Goal: Task Accomplishment & Management: Use online tool/utility

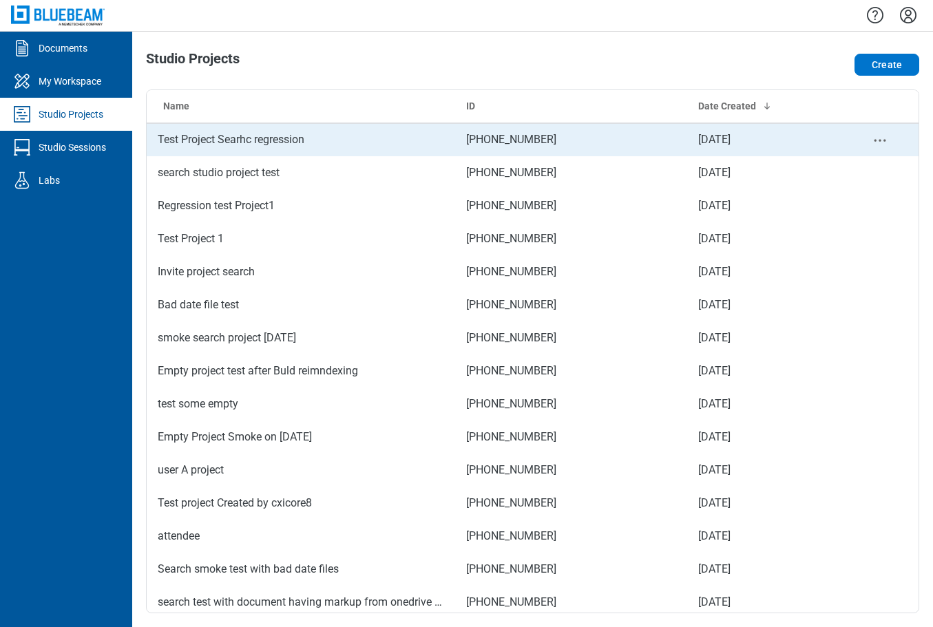
click at [345, 137] on td "Test Project Searhc regression" at bounding box center [301, 139] width 308 height 33
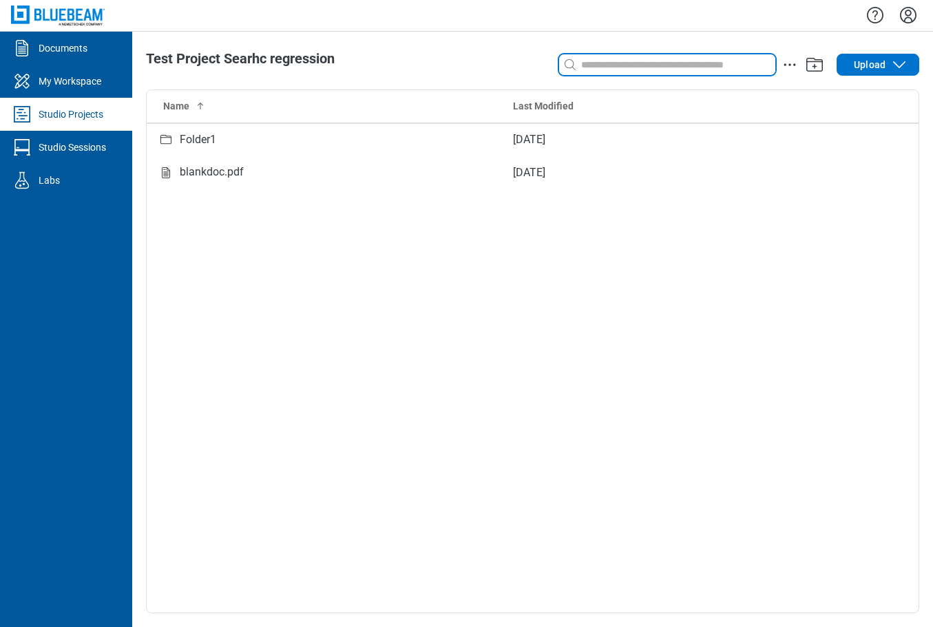
click at [588, 66] on input at bounding box center [676, 64] width 197 height 15
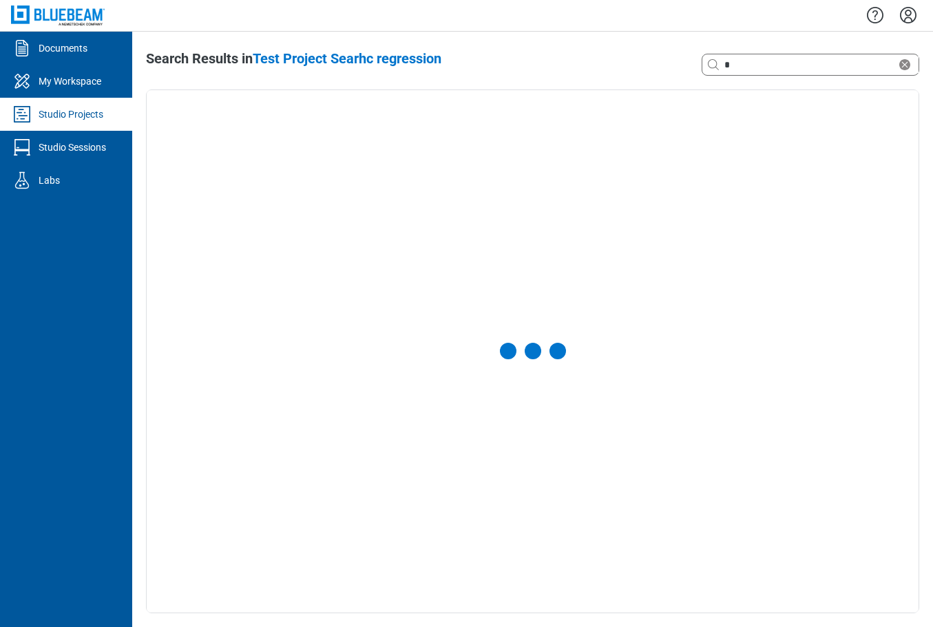
select select "**********"
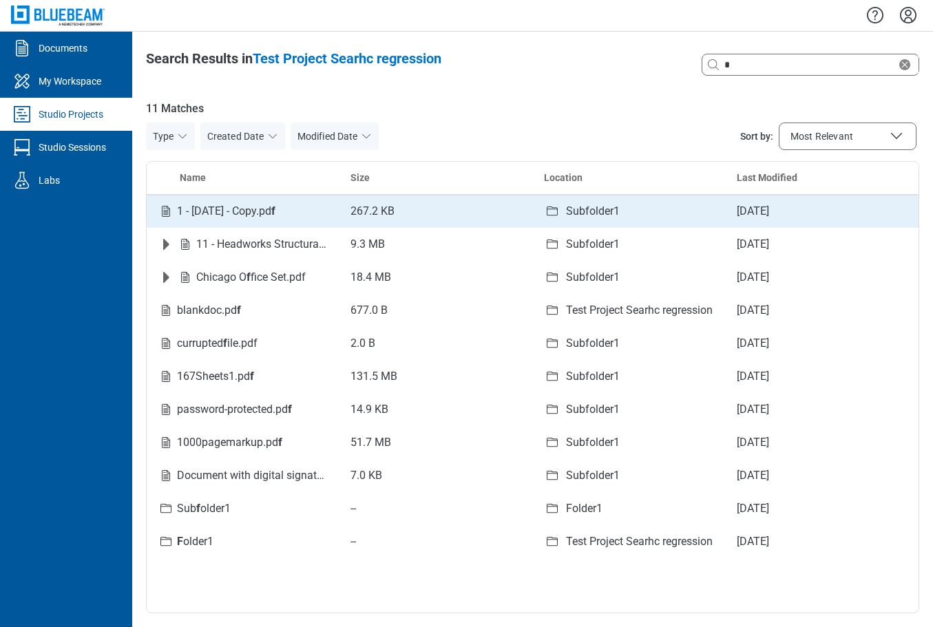
click at [216, 215] on span "1 - 12.7.2020 - Copy.pd f" at bounding box center [226, 210] width 98 height 13
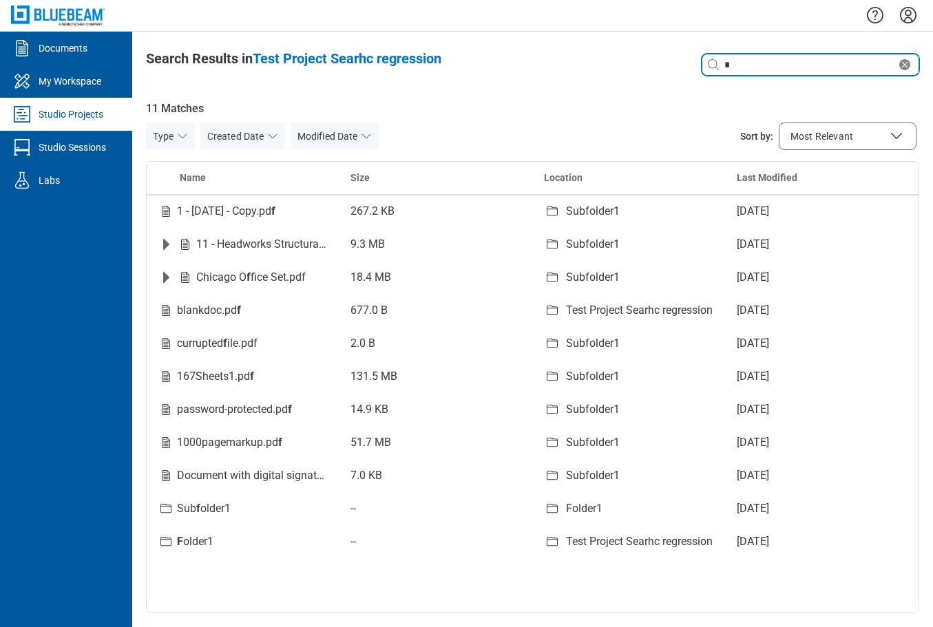
click at [758, 68] on input "*" at bounding box center [808, 64] width 175 height 15
click at [67, 119] on div "Studio Projects" at bounding box center [71, 114] width 65 height 14
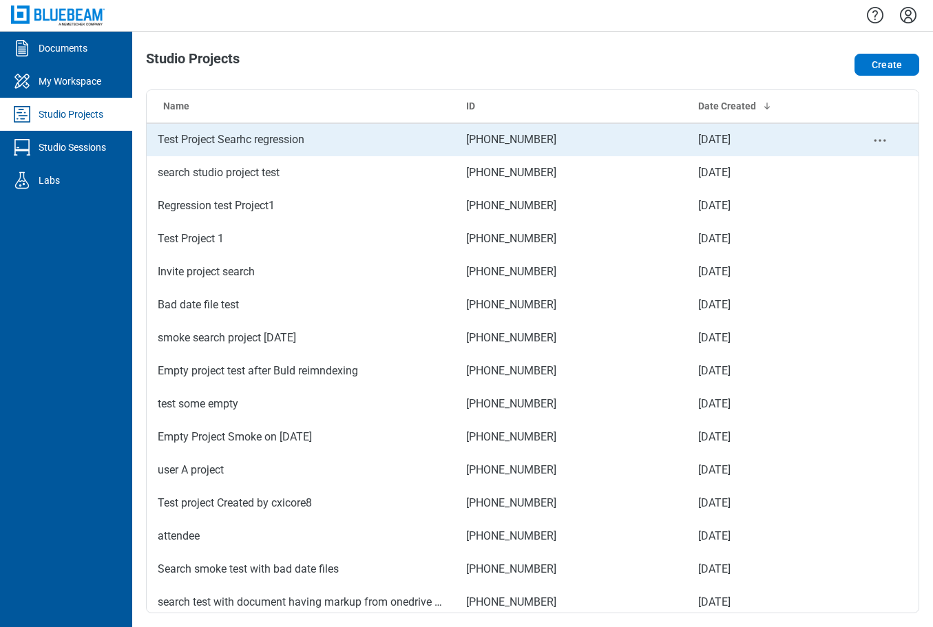
click at [224, 142] on td "Test Project Searhc regression" at bounding box center [301, 139] width 308 height 33
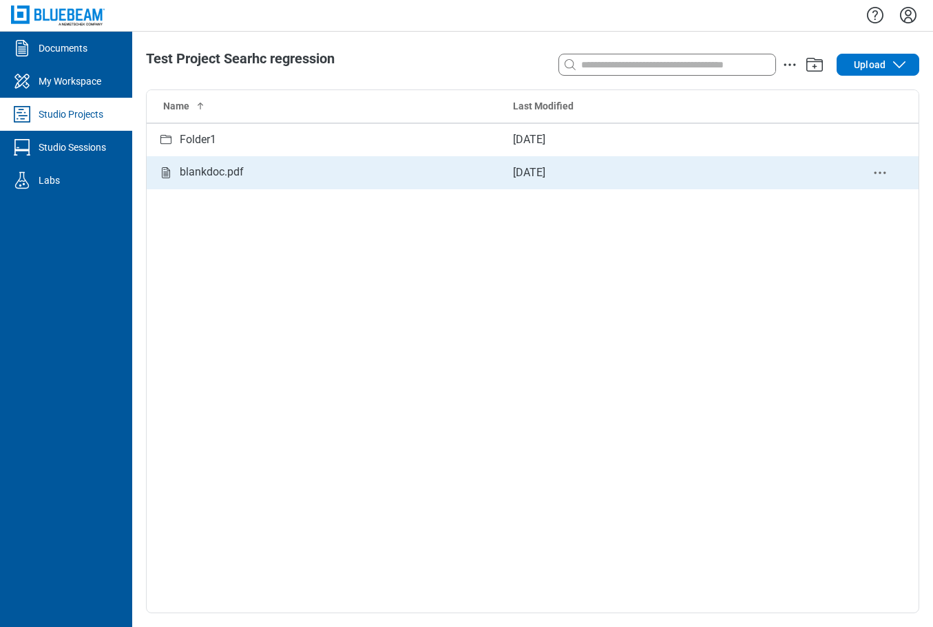
click at [220, 177] on div "blankdoc.pdf" at bounding box center [212, 172] width 64 height 17
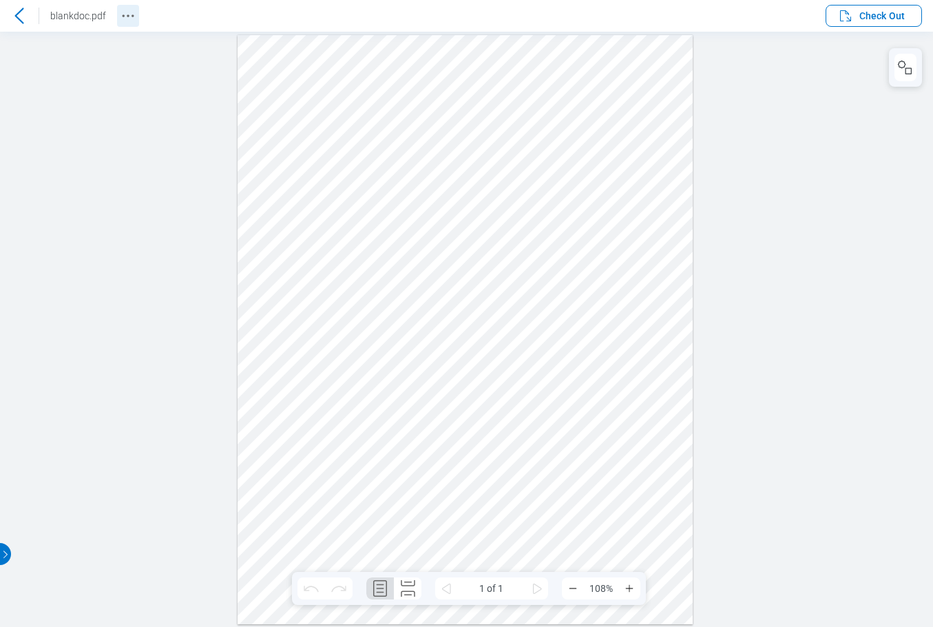
click at [125, 17] on icon "Revision History" at bounding box center [128, 16] width 17 height 17
click at [789, 18] on icon "Docusign Menu" at bounding box center [788, 14] width 17 height 17
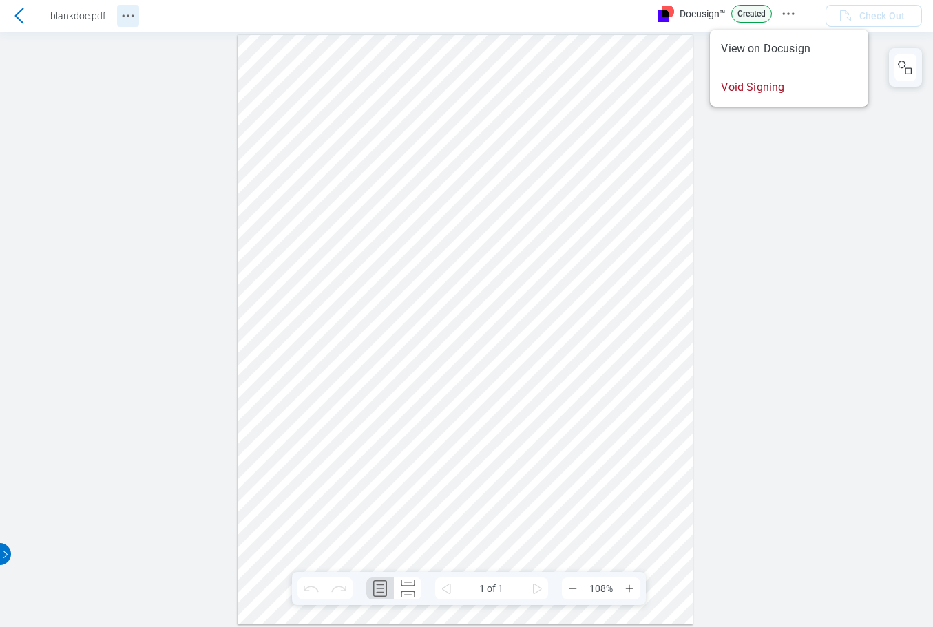
click at [129, 14] on icon "Revision History" at bounding box center [128, 16] width 17 height 17
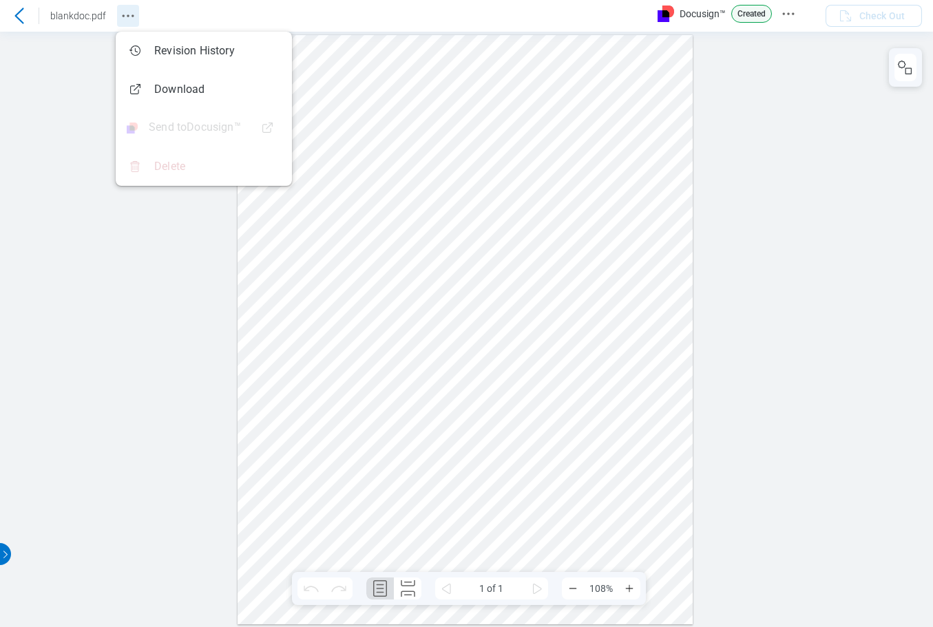
click at [128, 20] on icon "Revision History" at bounding box center [128, 16] width 17 height 17
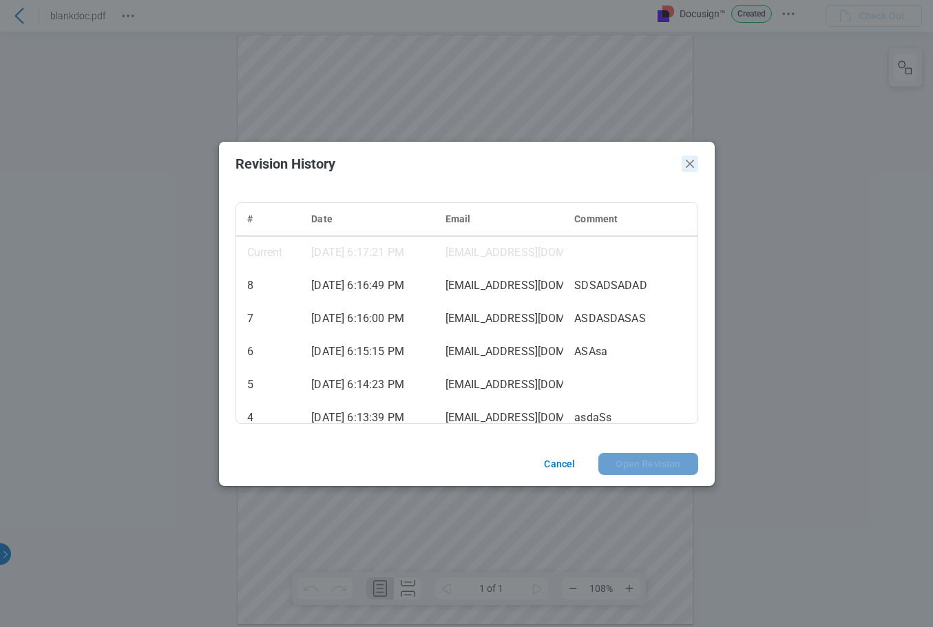
click at [692, 161] on icon "Close" at bounding box center [689, 164] width 8 height 8
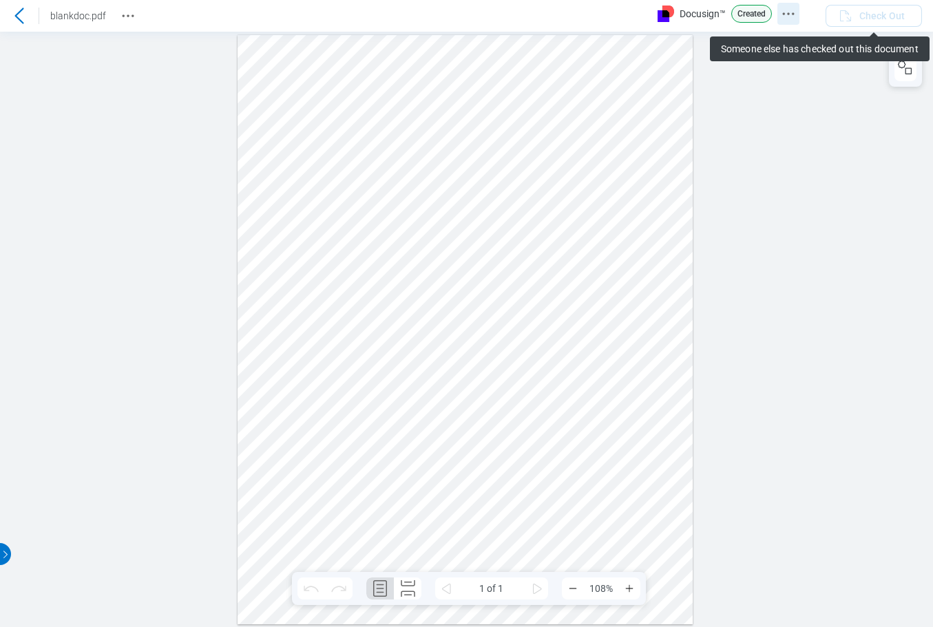
click at [787, 15] on icon "Docusign Menu" at bounding box center [788, 14] width 17 height 17
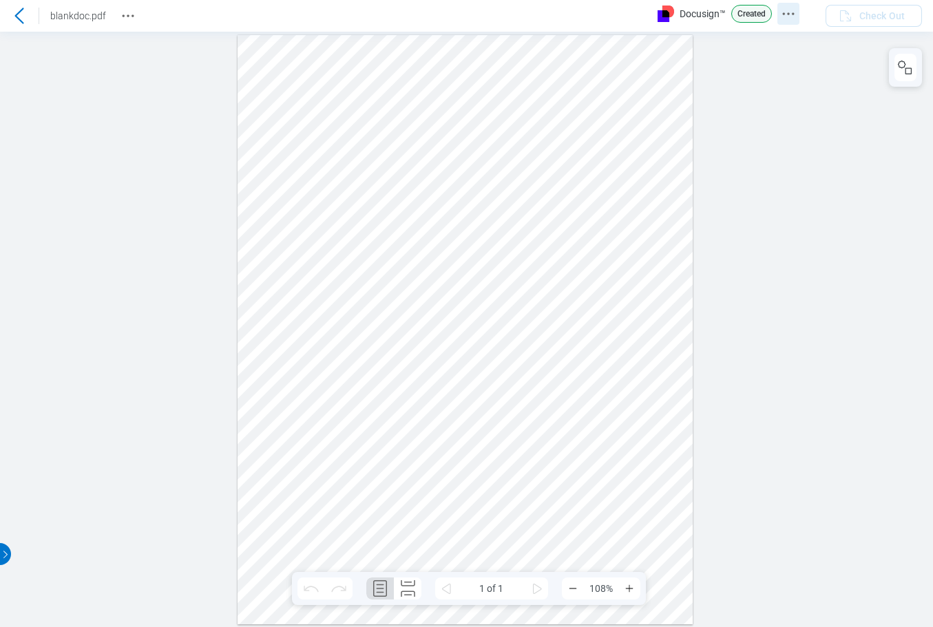
click at [789, 13] on circle "Docusign Menu" at bounding box center [788, 13] width 2 height 2
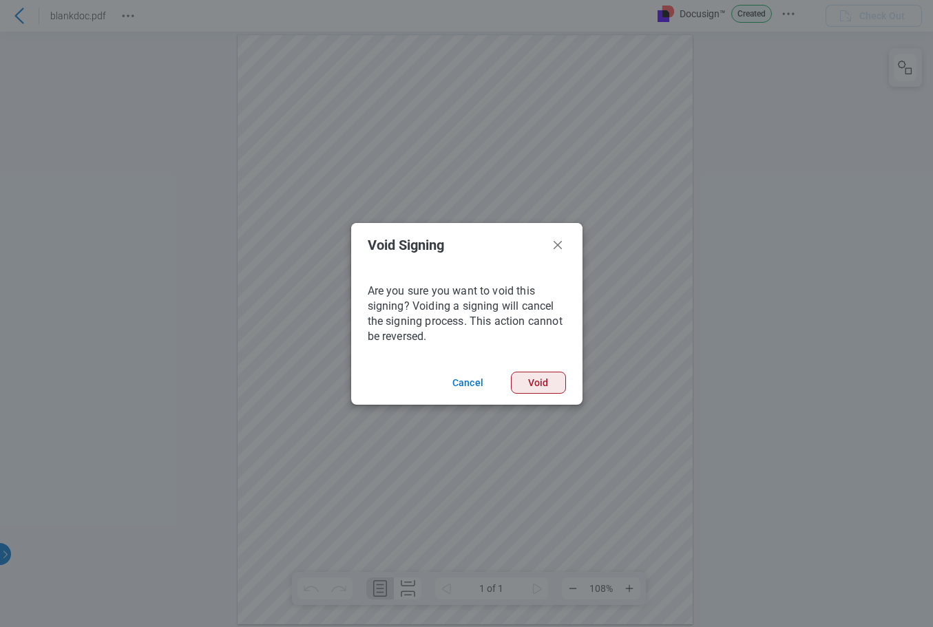
click at [528, 385] on button "Void" at bounding box center [538, 383] width 55 height 22
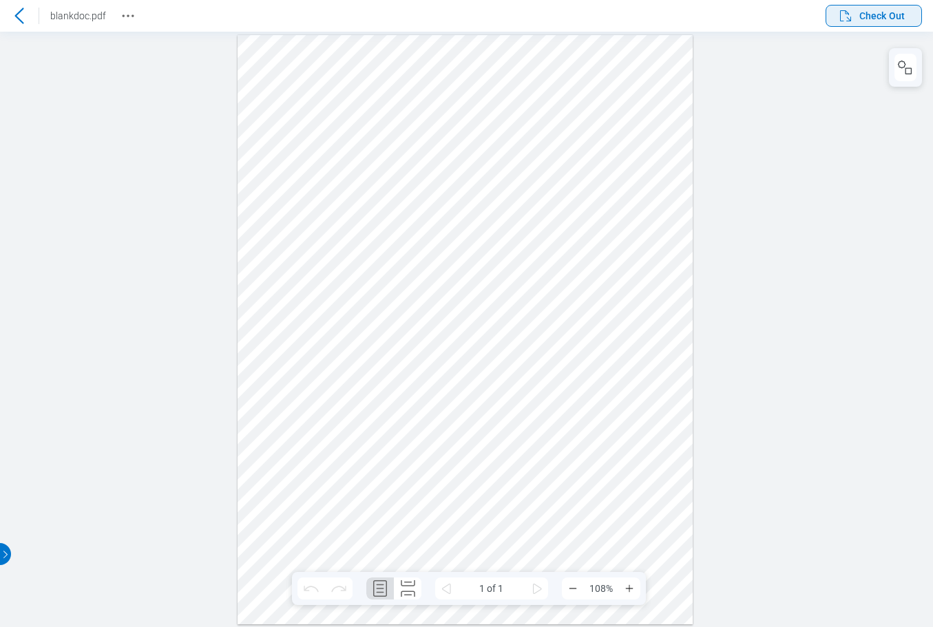
drag, startPoint x: 869, startPoint y: 12, endPoint x: 900, endPoint y: 26, distance: 34.2
click at [870, 14] on span "Check Out" at bounding box center [881, 16] width 45 height 14
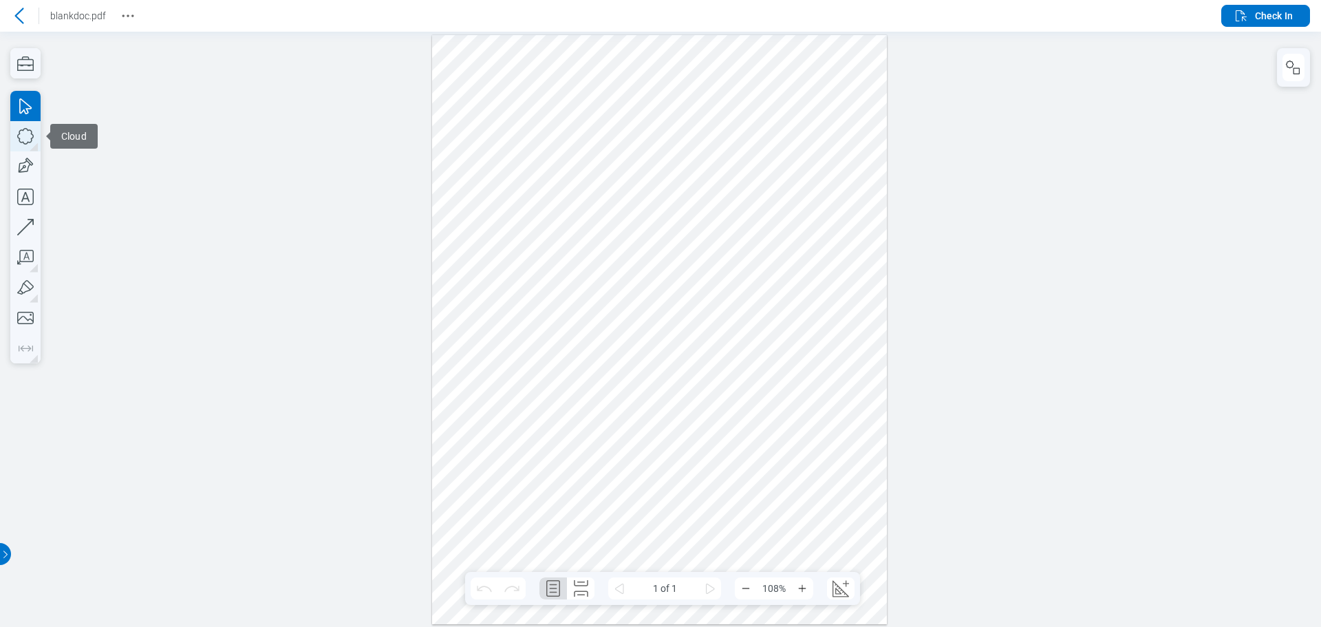
click at [30, 137] on icon "button" at bounding box center [25, 136] width 30 height 30
drag, startPoint x: 582, startPoint y: 242, endPoint x: 703, endPoint y: 359, distance: 167.9
click at [739, 371] on div at bounding box center [660, 328] width 456 height 589
click at [739, 191] on div at bounding box center [660, 328] width 456 height 589
click at [28, 224] on icon "button" at bounding box center [25, 227] width 17 height 17
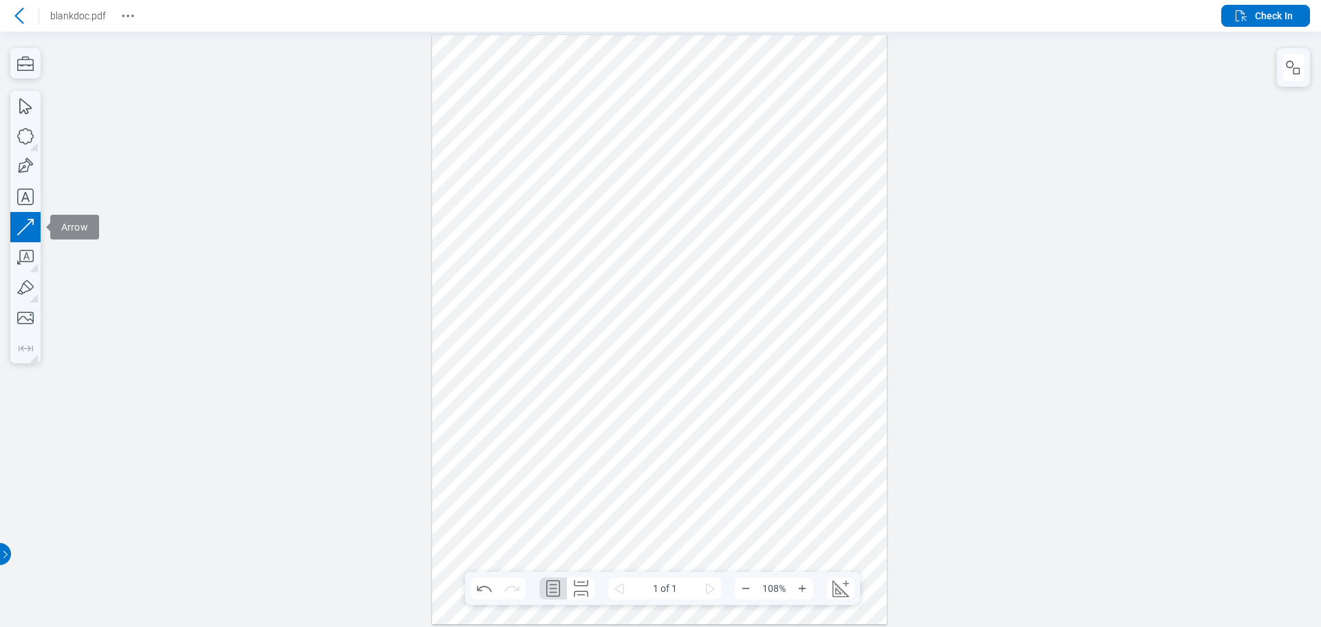
drag, startPoint x: 591, startPoint y: 183, endPoint x: 534, endPoint y: 229, distance: 73.4
click at [534, 229] on div at bounding box center [660, 328] width 456 height 589
click at [671, 184] on div at bounding box center [660, 328] width 456 height 589
click at [131, 14] on icon "Revision History" at bounding box center [128, 16] width 17 height 17
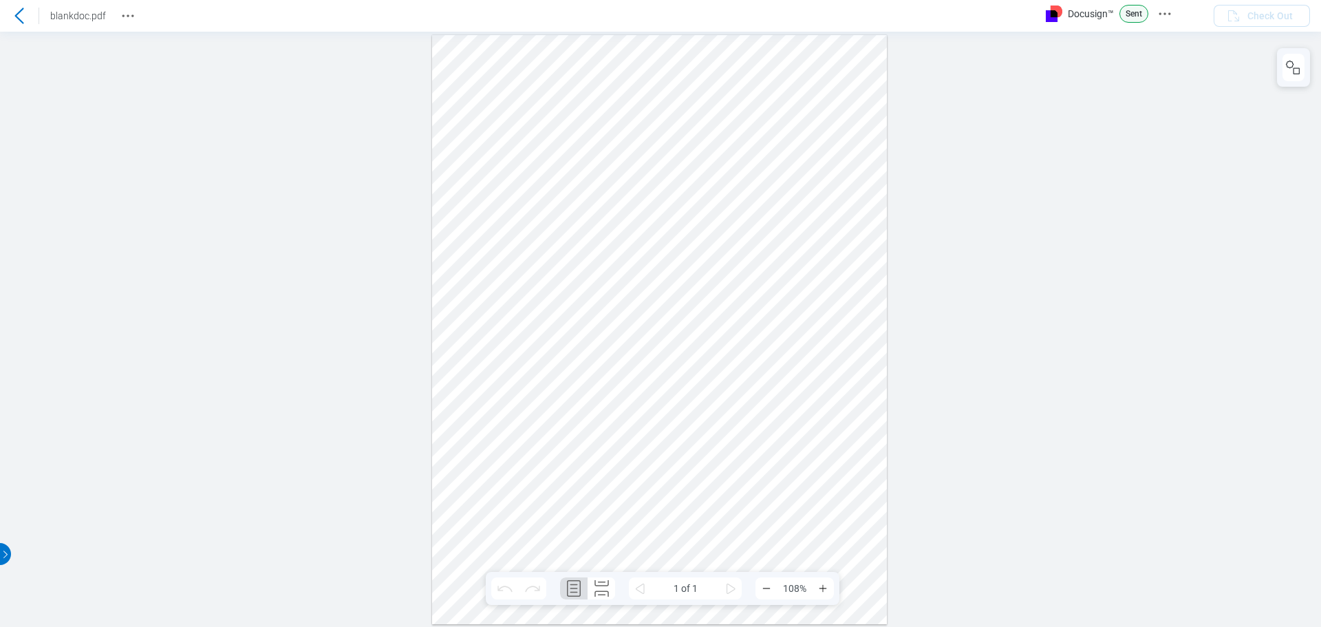
click at [176, 278] on div at bounding box center [660, 328] width 1321 height 595
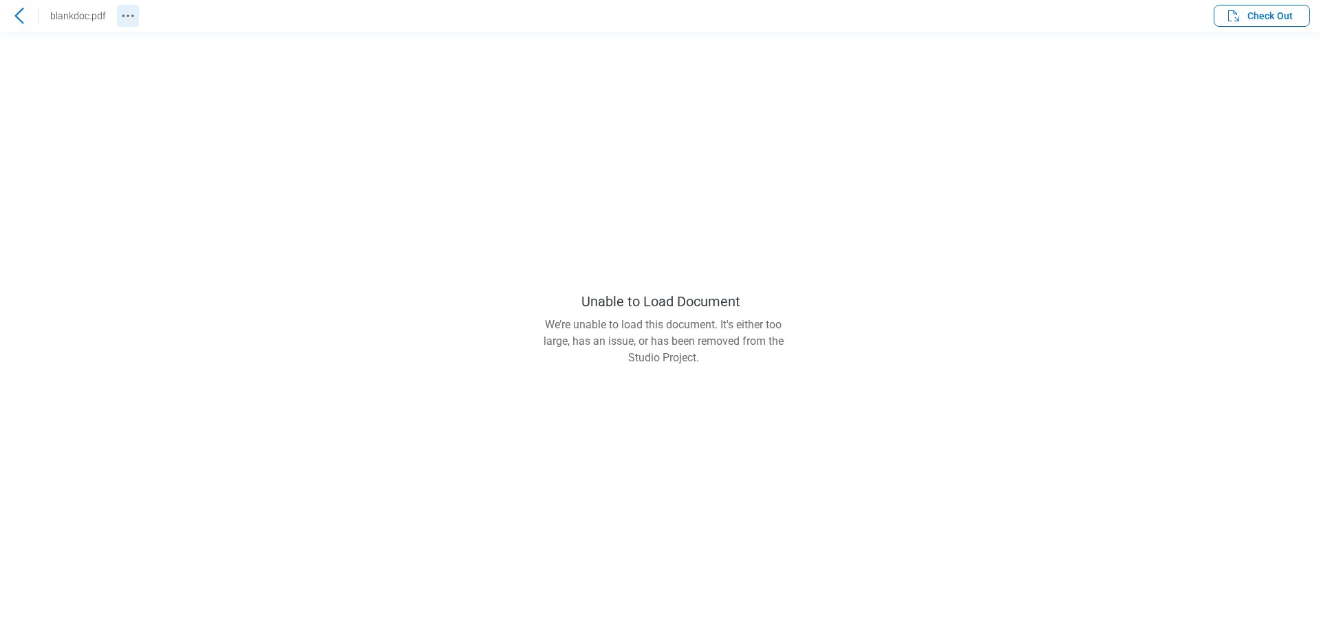
click at [124, 14] on icon "Revision History" at bounding box center [128, 16] width 17 height 17
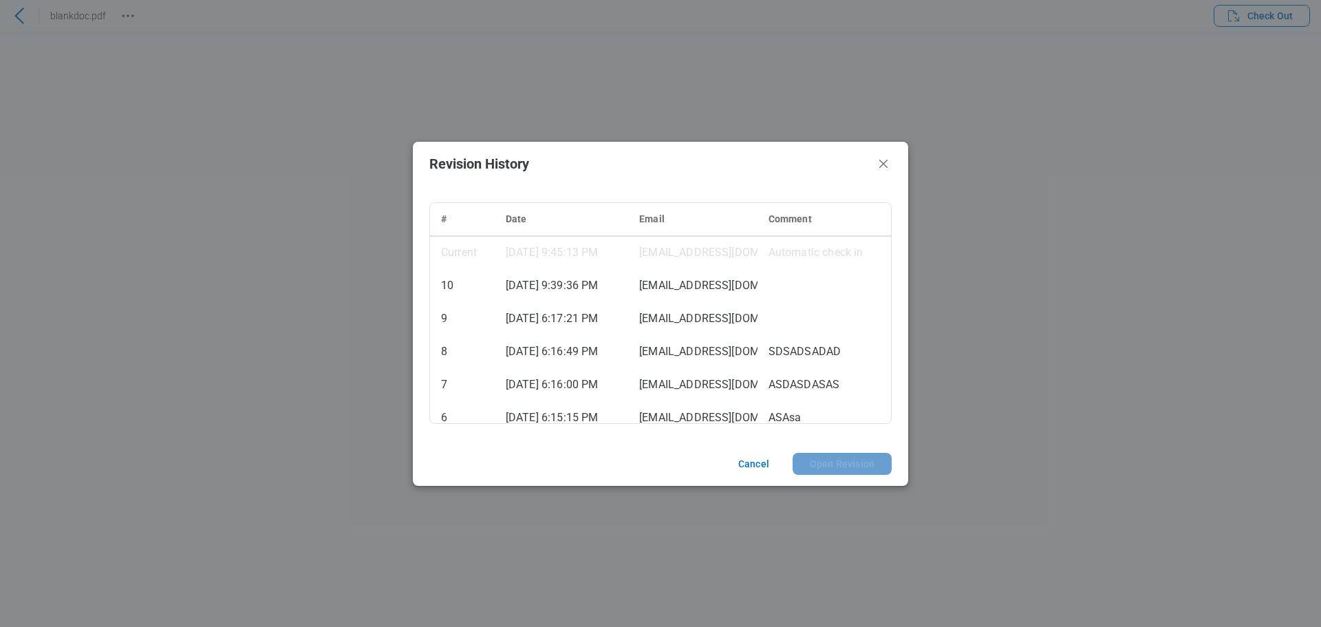
click at [176, 164] on div "Revision History # Date Email Comment Current 9/4/2025, 9:45:13 PM DocusignInte…" at bounding box center [660, 313] width 1321 height 627
click at [758, 462] on button "Cancel" at bounding box center [752, 464] width 60 height 22
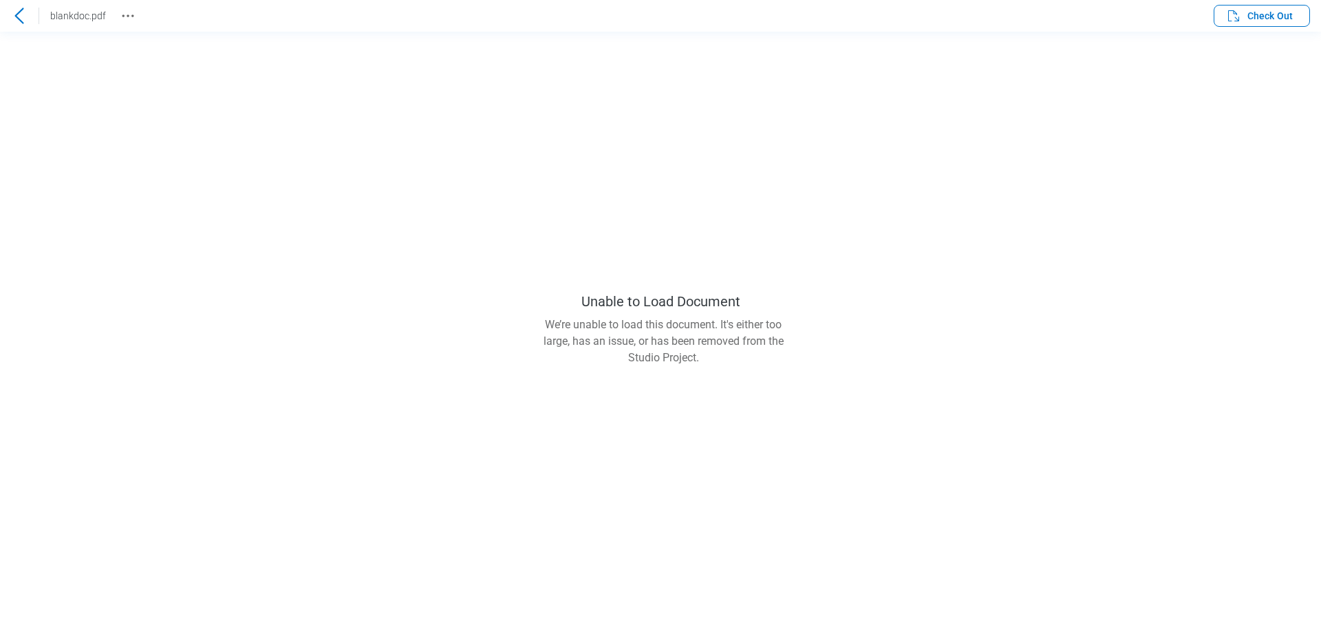
click at [23, 18] on icon at bounding box center [19, 16] width 17 height 17
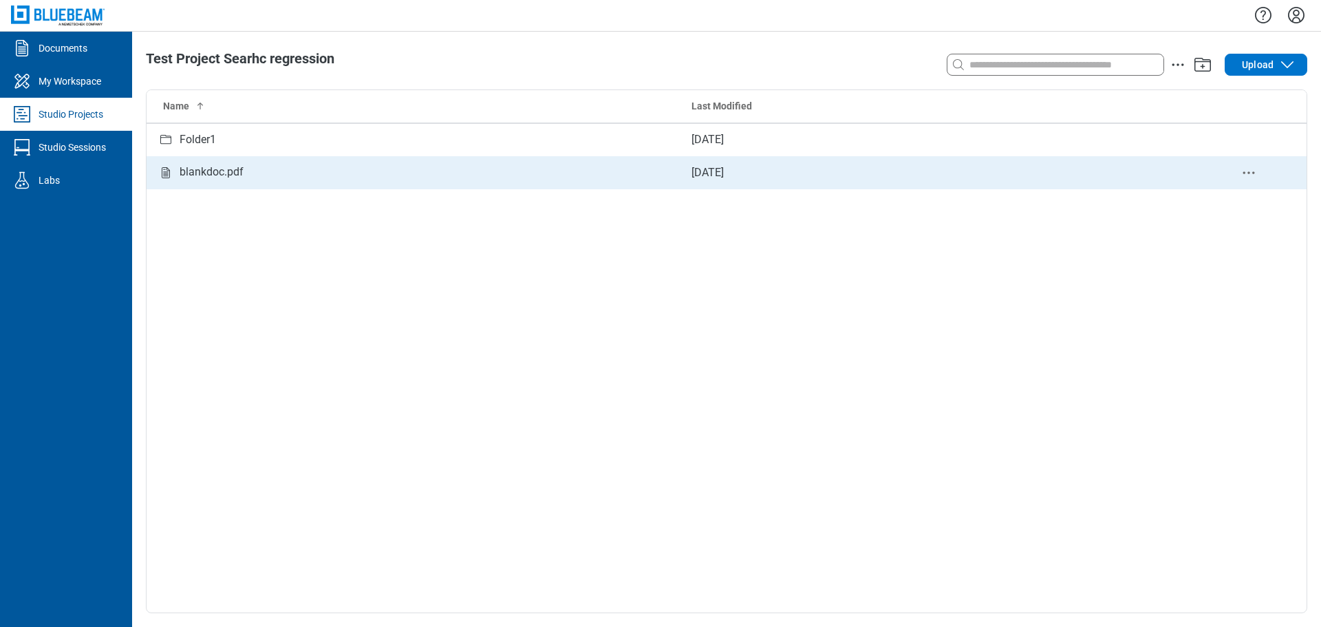
click at [282, 179] on div "blankdoc.pdf" at bounding box center [414, 172] width 512 height 17
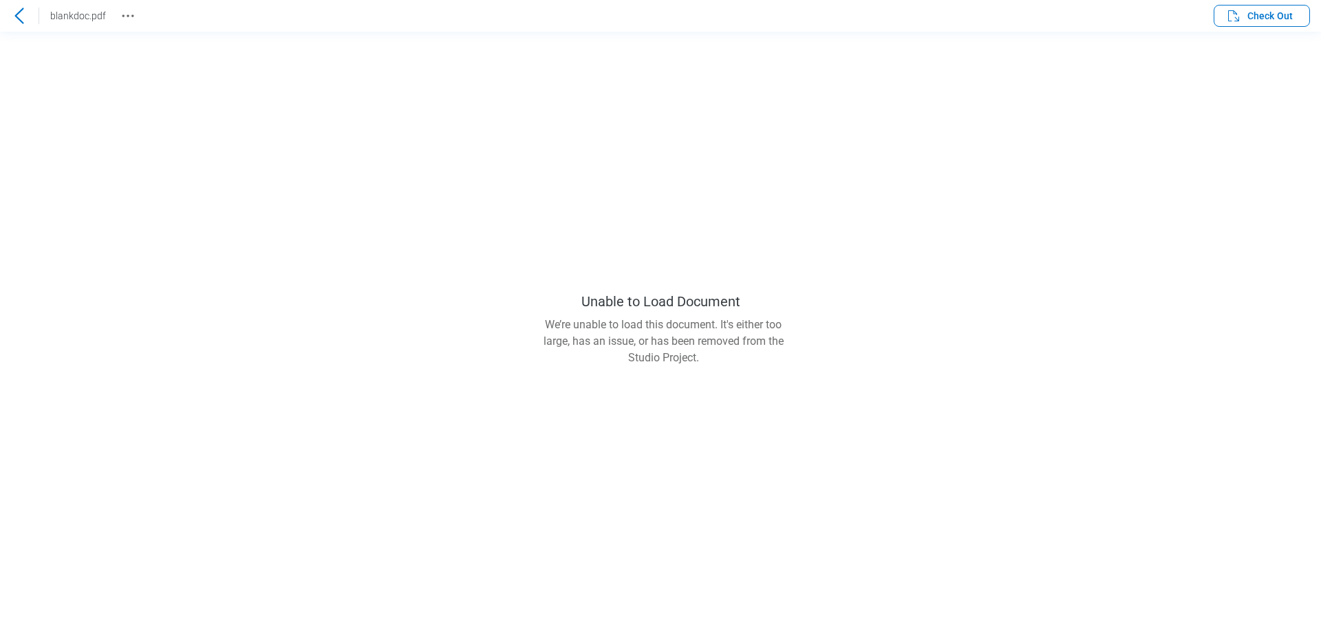
click at [23, 12] on icon at bounding box center [19, 16] width 17 height 17
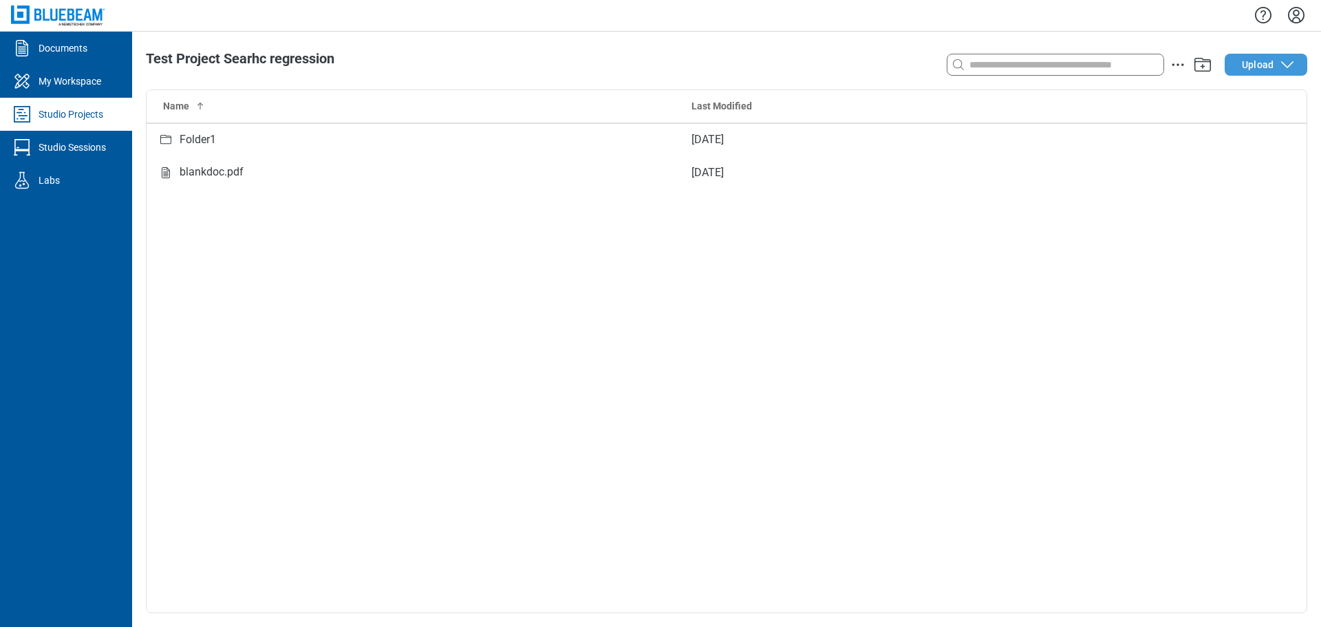
click at [1249, 61] on span "Upload" at bounding box center [1258, 65] width 32 height 14
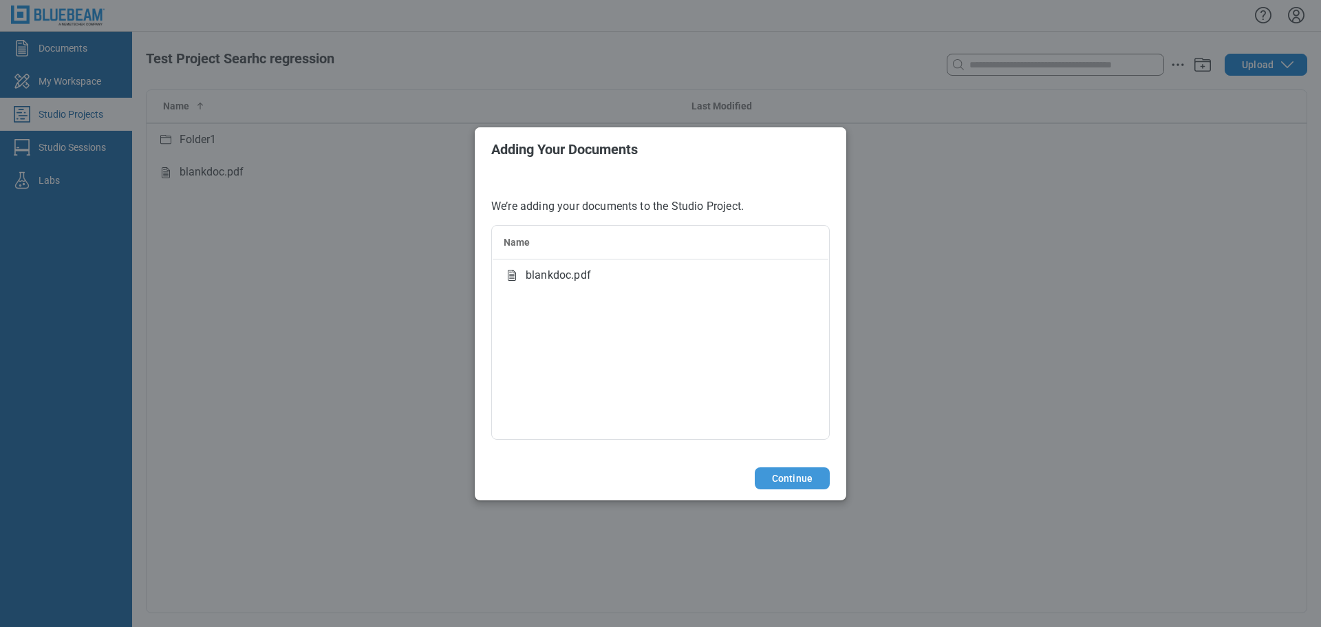
click at [825, 471] on button "Continue" at bounding box center [792, 478] width 75 height 22
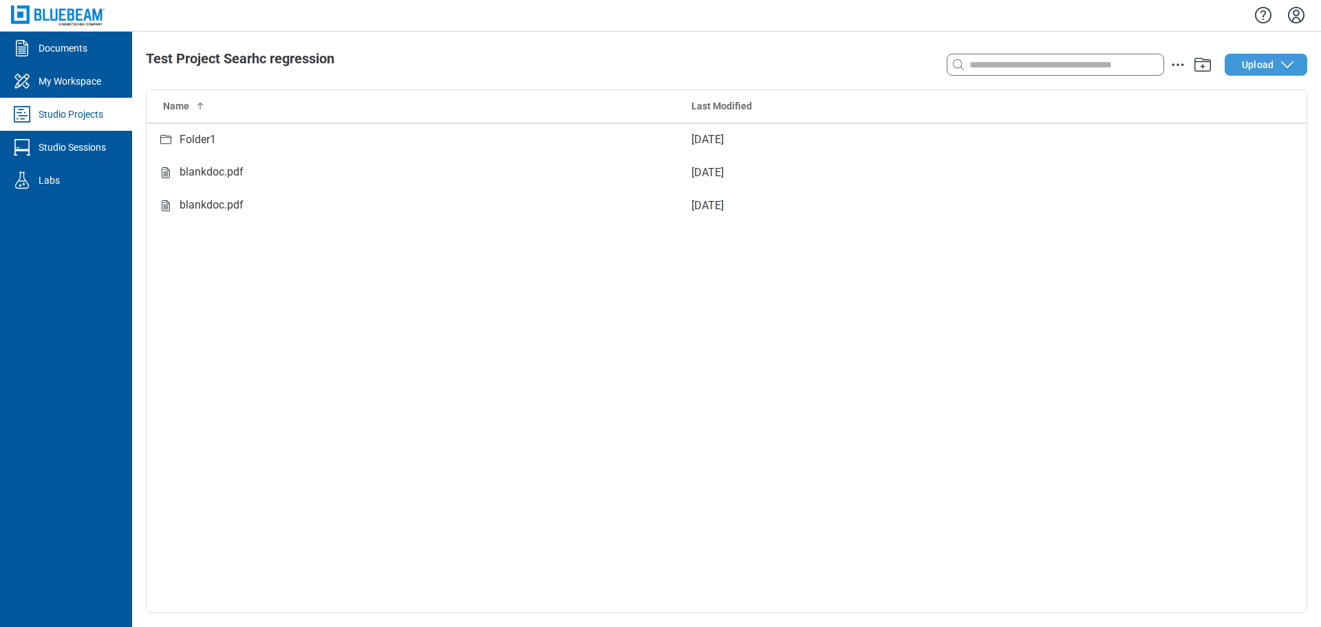
click at [1271, 63] on span "Upload" at bounding box center [1258, 65] width 32 height 14
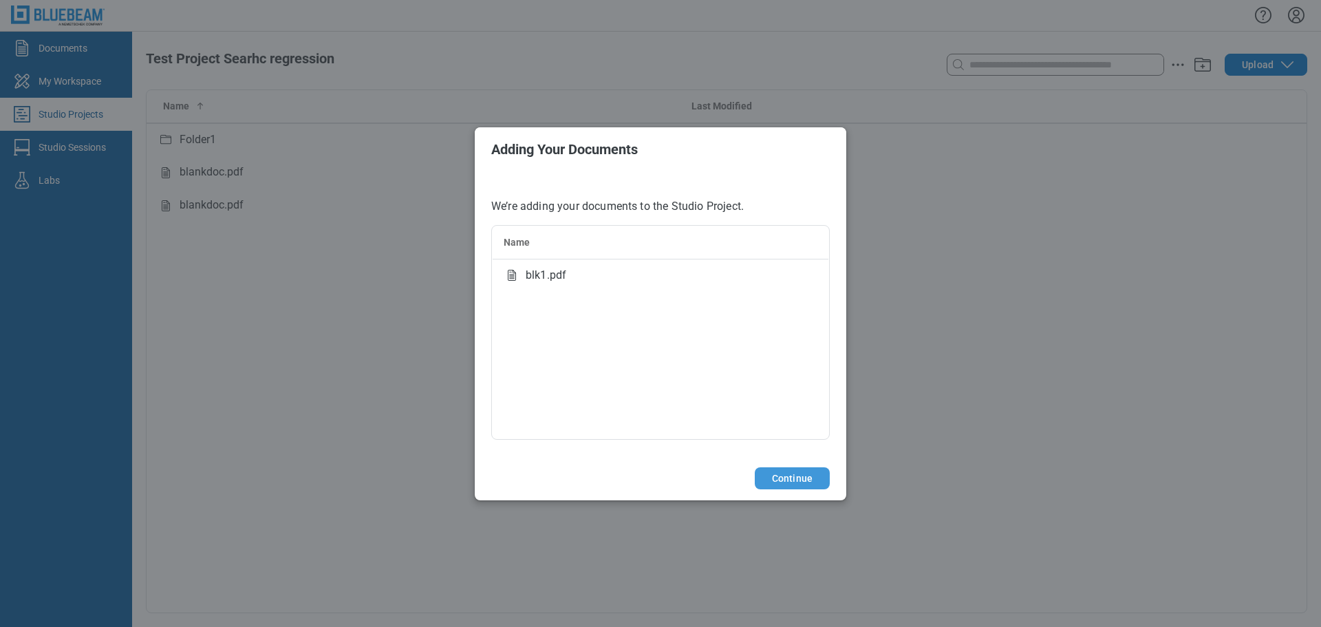
click at [788, 477] on button "Continue" at bounding box center [792, 478] width 75 height 22
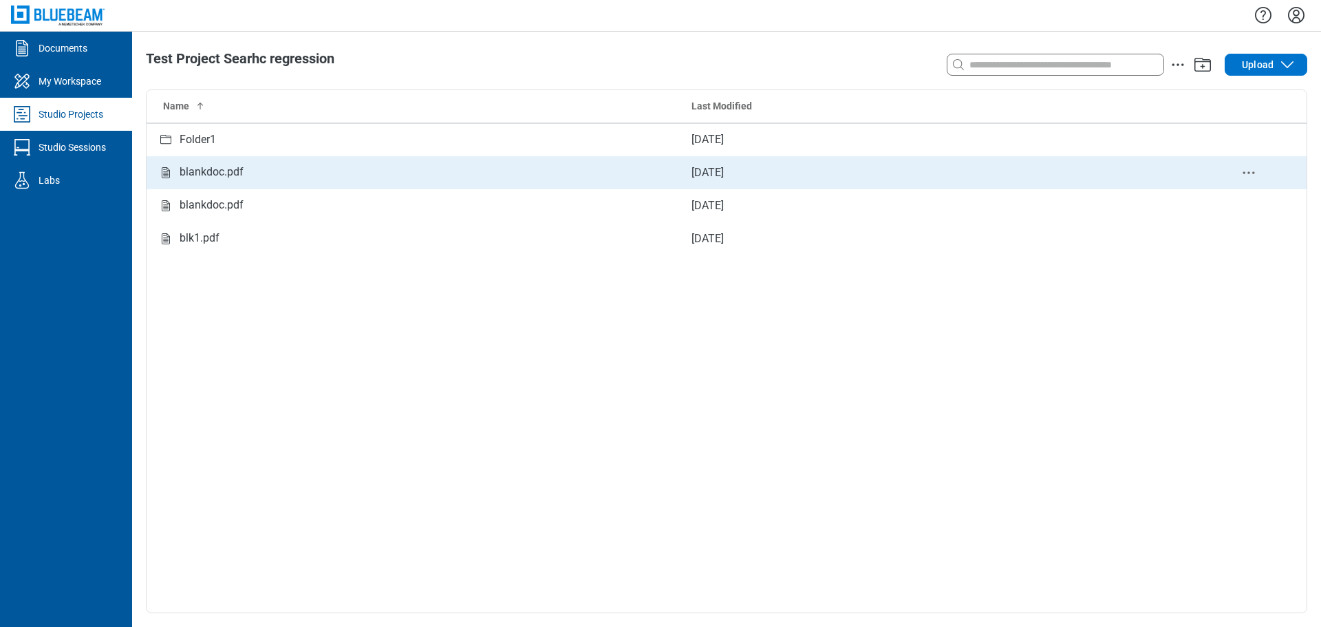
click at [256, 174] on div "blankdoc.pdf" at bounding box center [414, 172] width 512 height 17
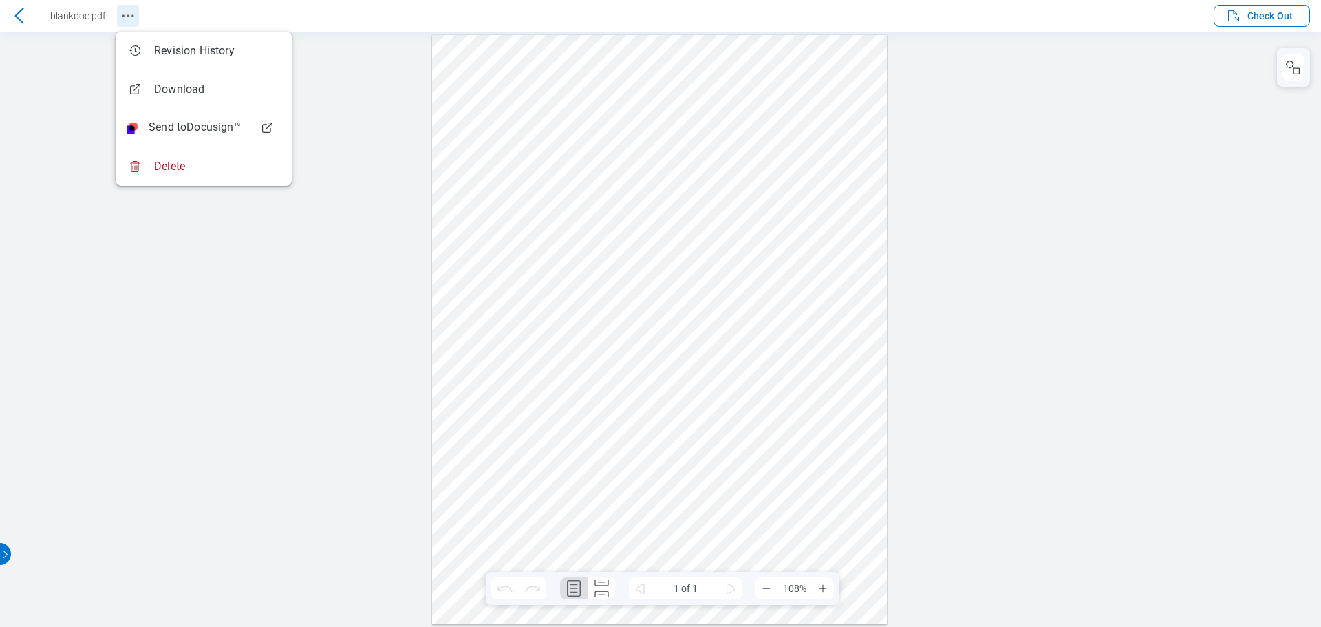
click at [125, 14] on icon "Revision History" at bounding box center [128, 16] width 17 height 17
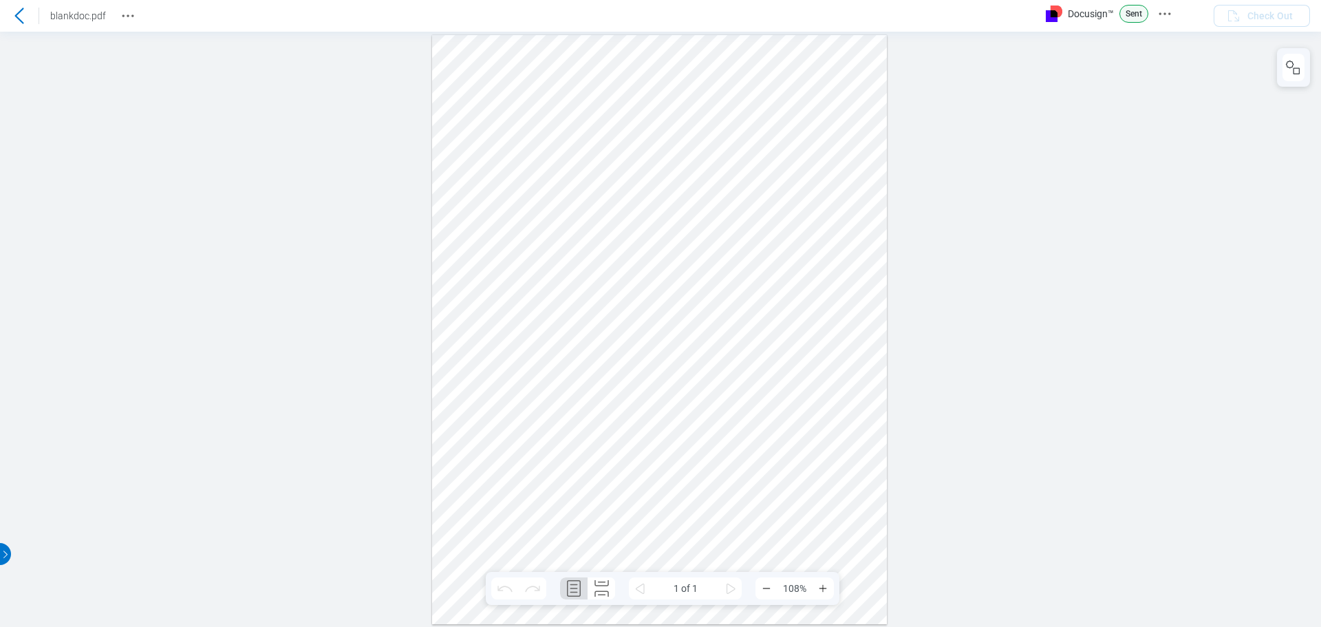
click at [208, 185] on div at bounding box center [660, 328] width 1321 height 595
click at [21, 13] on icon at bounding box center [19, 16] width 17 height 17
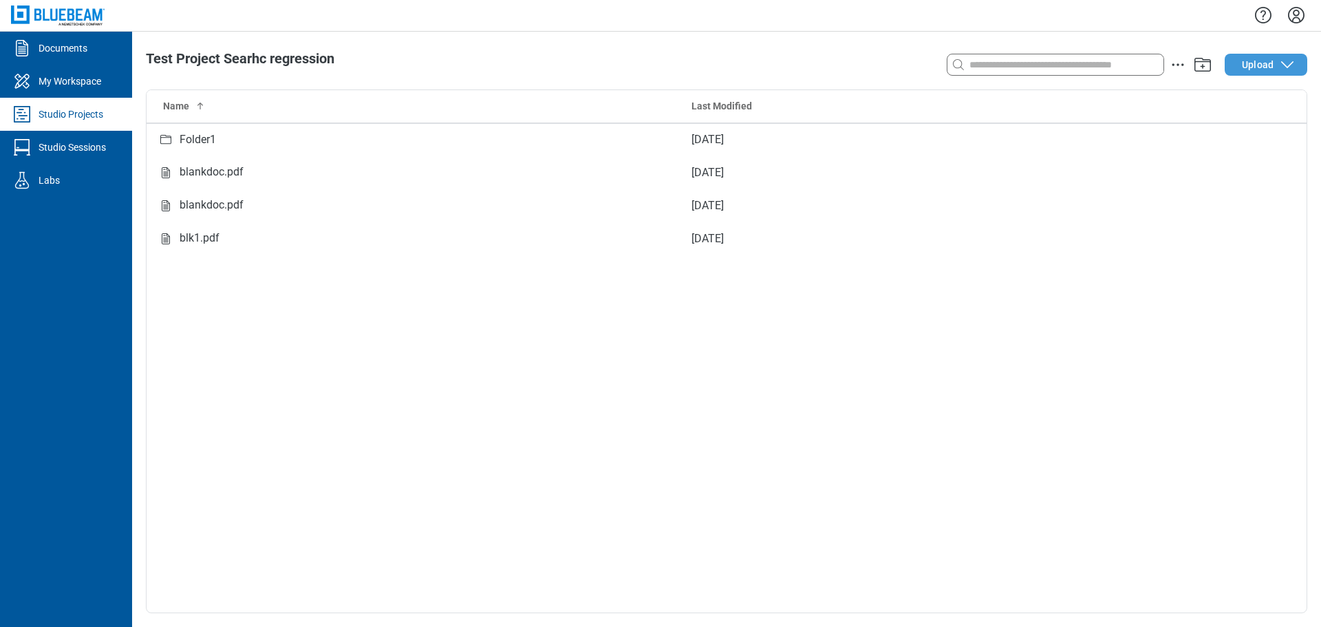
click at [1264, 68] on span "Upload" at bounding box center [1258, 65] width 32 height 14
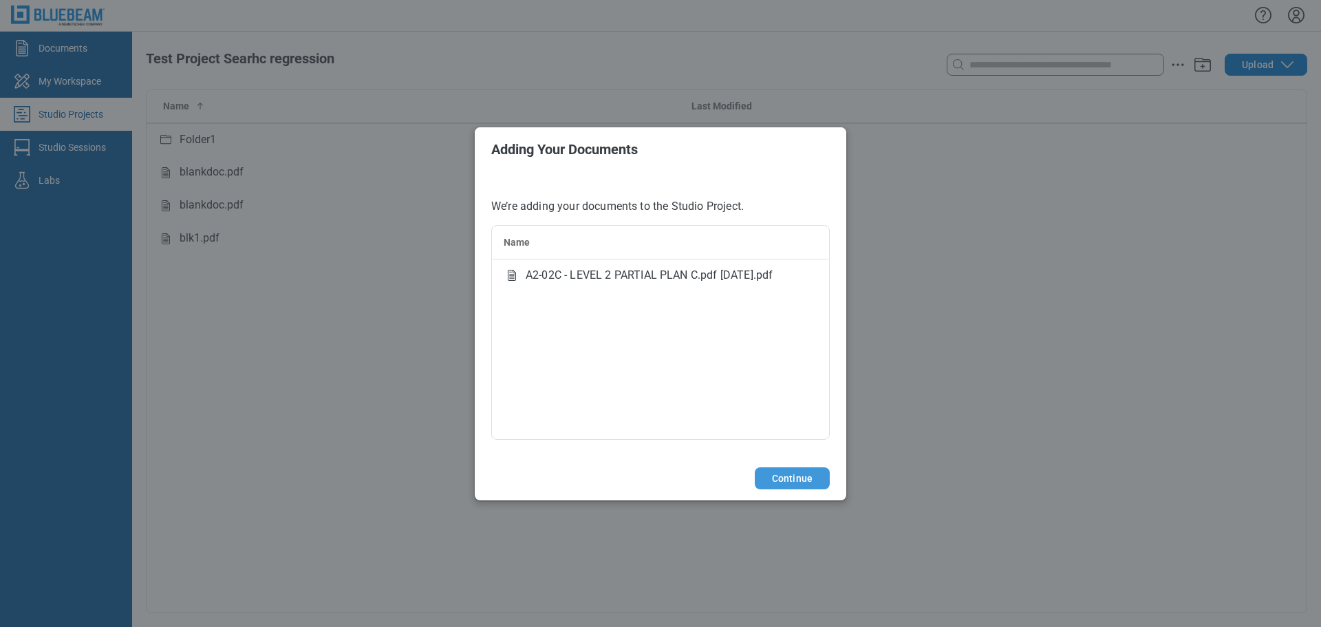
click at [798, 478] on button "Continue" at bounding box center [792, 478] width 75 height 22
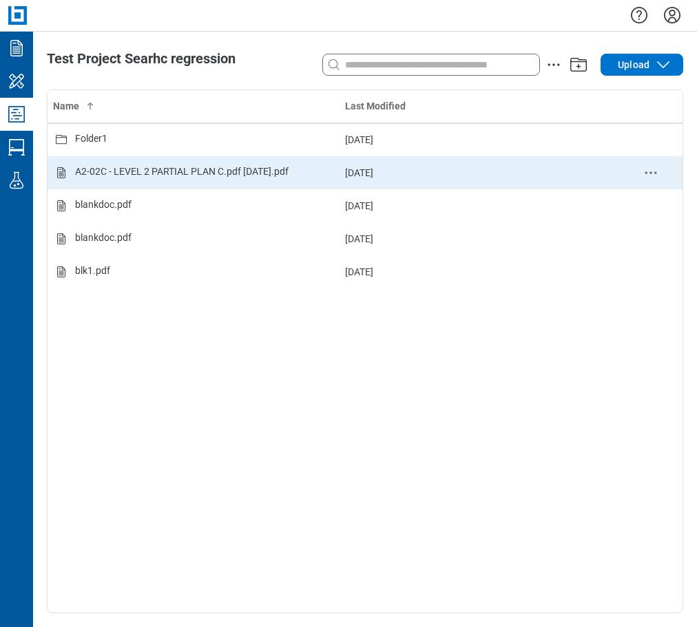
click at [233, 166] on div "A2-02C - LEVEL 2 PARTIAL PLAN C.pdf 4.5.2021.pdf" at bounding box center [181, 172] width 213 height 17
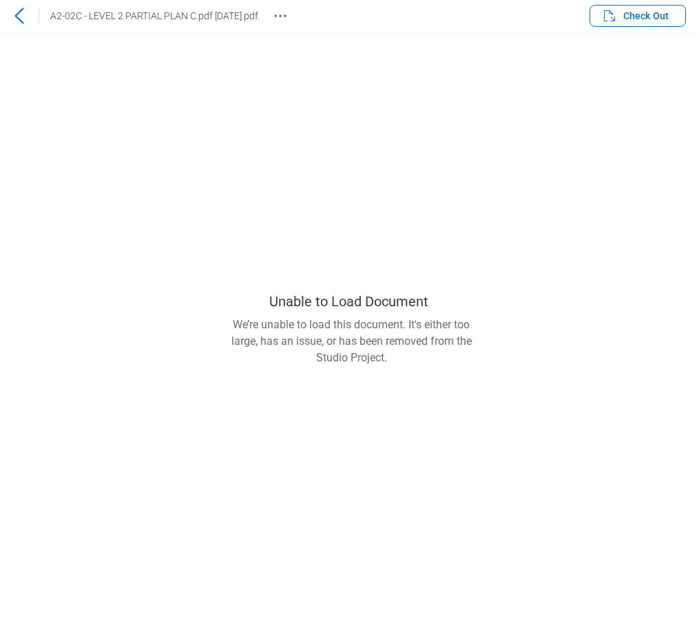
click at [23, 17] on icon at bounding box center [19, 16] width 17 height 17
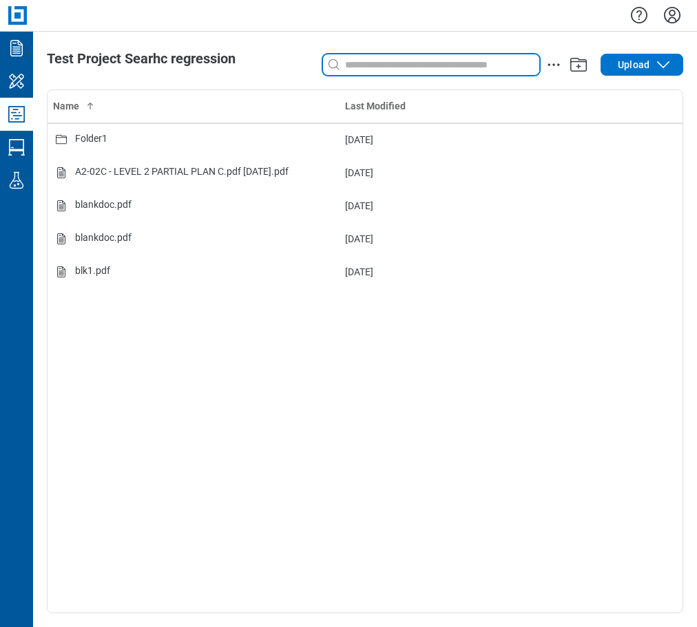
click at [376, 64] on input at bounding box center [440, 64] width 197 height 15
type input "*"
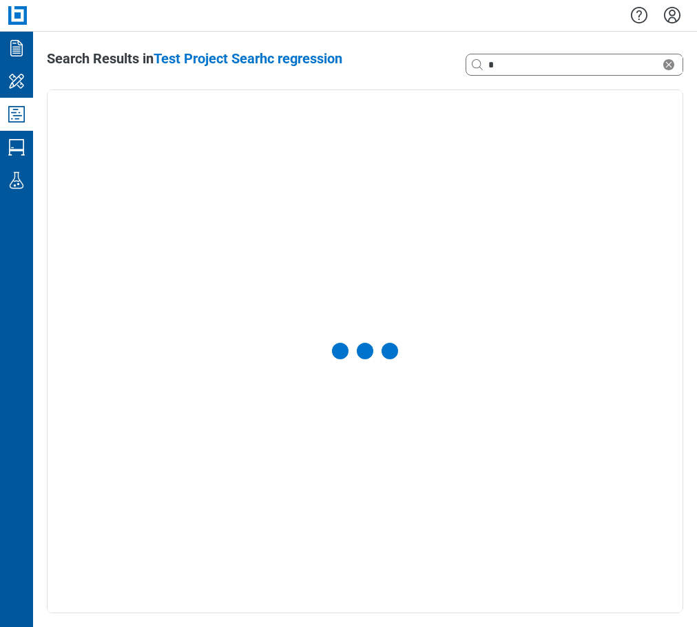
select select "**********"
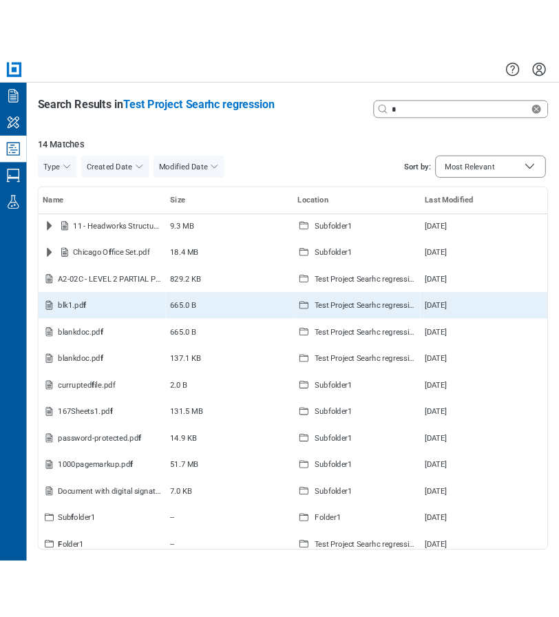
scroll to position [45, 0]
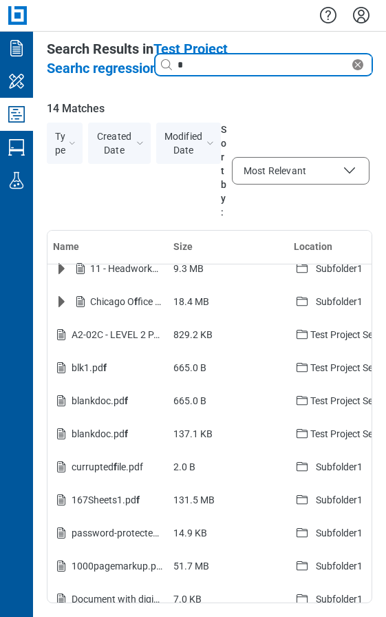
click at [200, 64] on input "*" at bounding box center [262, 64] width 175 height 15
type input "*********"
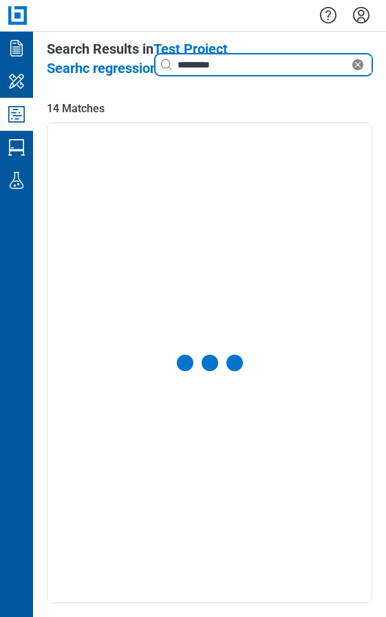
select select "**********"
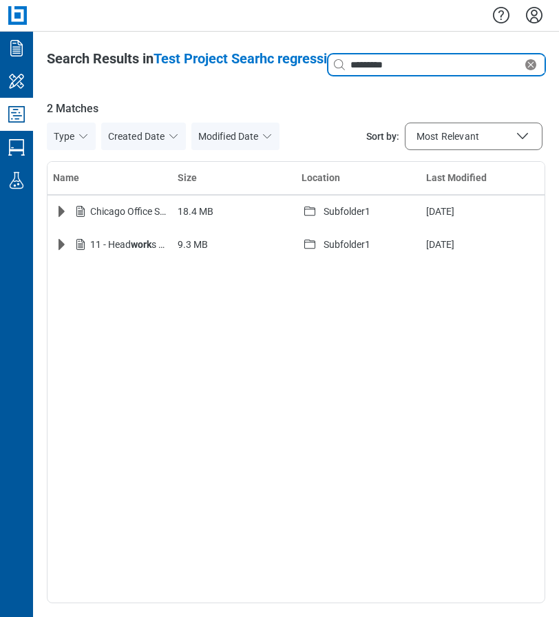
drag, startPoint x: 405, startPoint y: 63, endPoint x: 293, endPoint y: 55, distance: 112.4
click at [293, 55] on header "Search Results in Test Project Searhc regression Search with a keyword or natur…" at bounding box center [296, 65] width 498 height 28
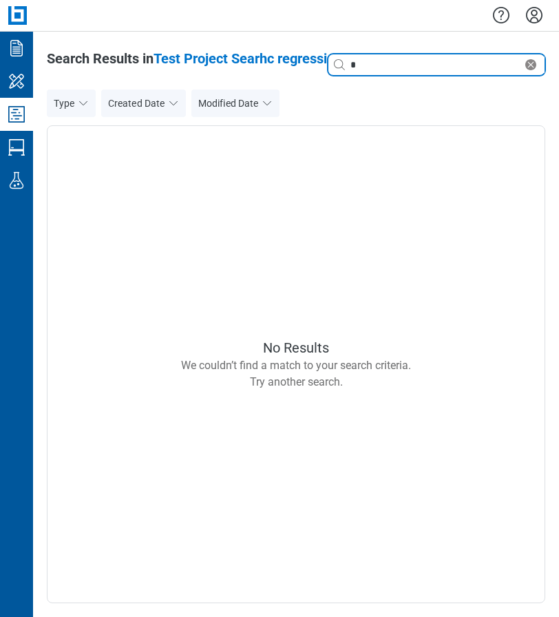
type input "*"
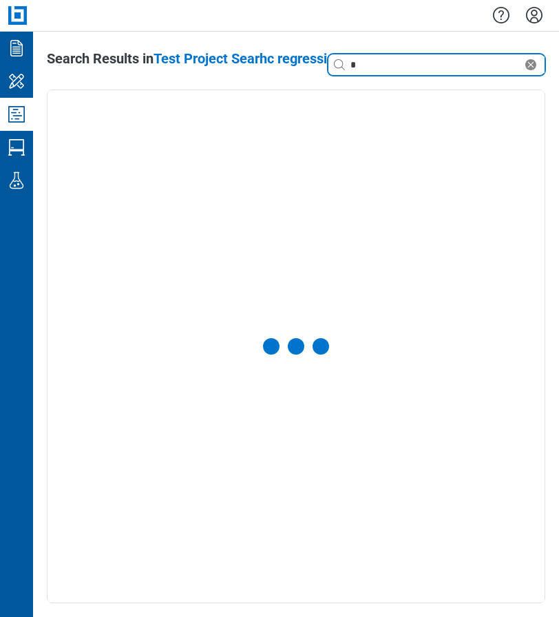
select select "**********"
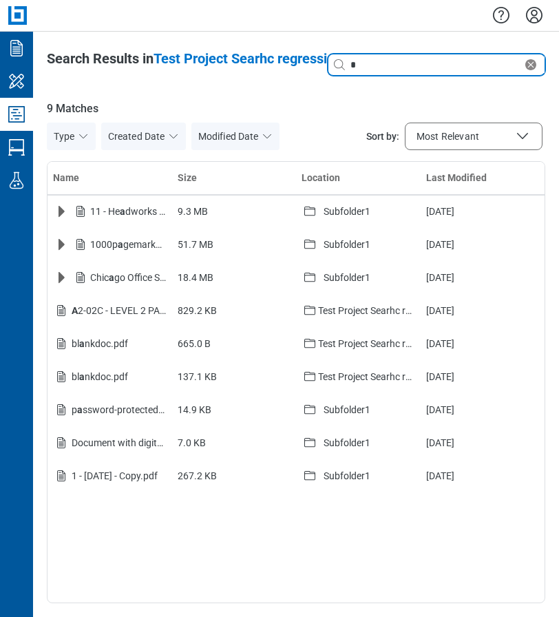
click at [377, 66] on input "*" at bounding box center [435, 64] width 175 height 15
type input "**"
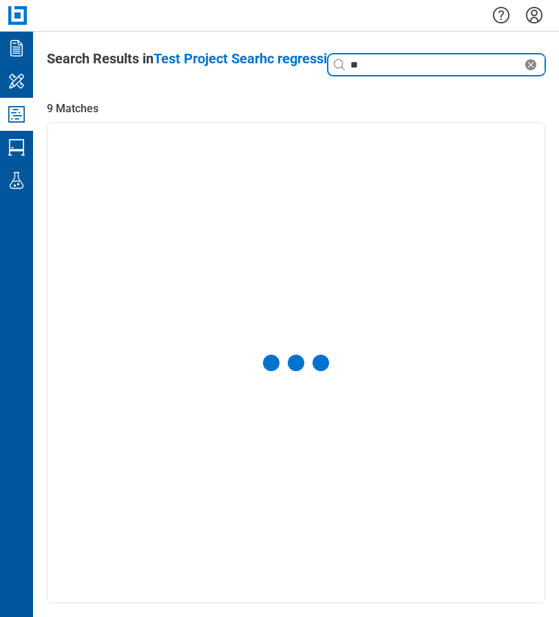
select select "**********"
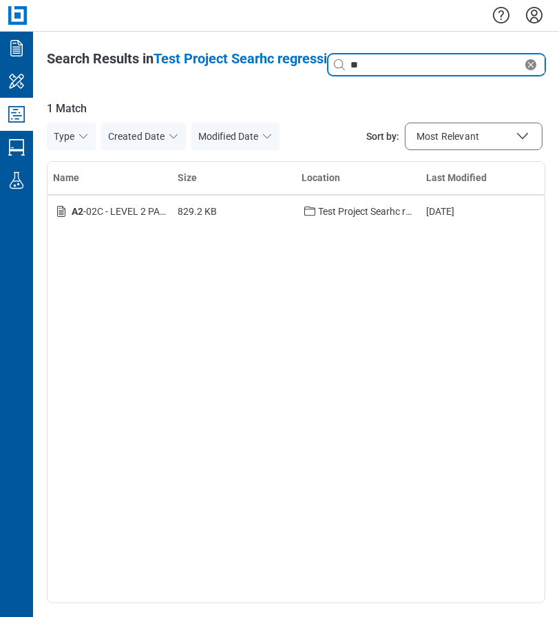
drag, startPoint x: 377, startPoint y: 66, endPoint x: 323, endPoint y: 62, distance: 53.8
click at [323, 62] on header "Search Results in Test Project Searhc regression Search with a keyword or natur…" at bounding box center [296, 65] width 498 height 28
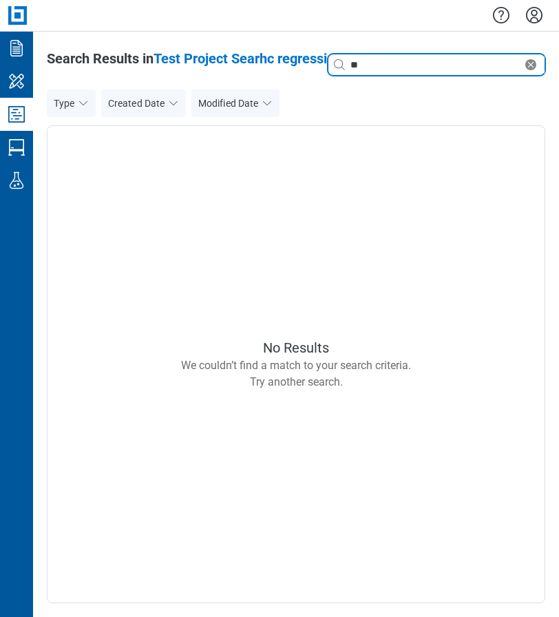
type input "*"
type input "*******"
click at [414, 69] on input "*******" at bounding box center [435, 64] width 175 height 15
click at [340, 54] on div "*******" at bounding box center [436, 65] width 216 height 22
type input "*********"
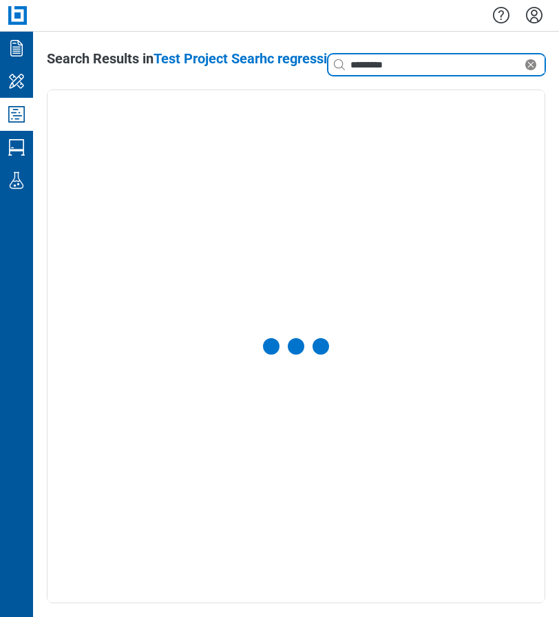
select select "**********"
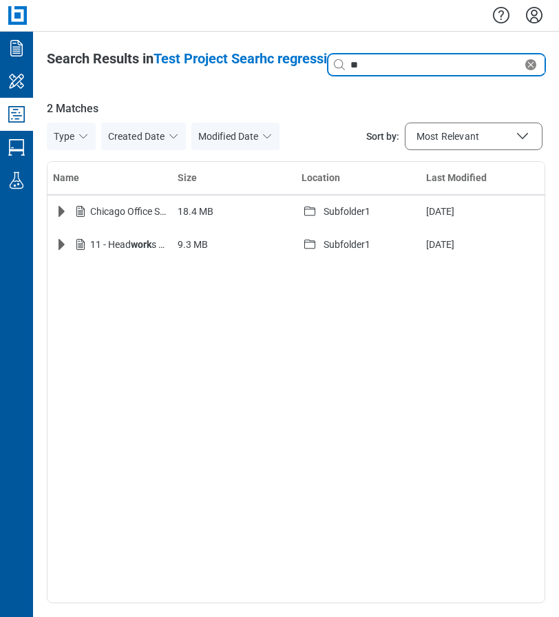
type input "*"
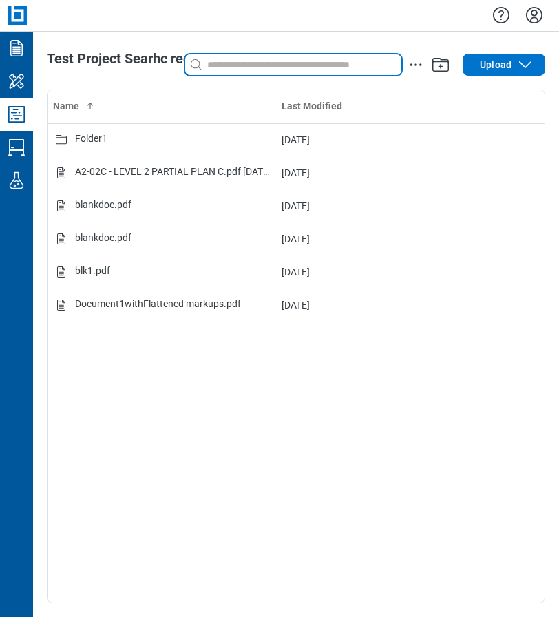
drag, startPoint x: 212, startPoint y: 61, endPoint x: 272, endPoint y: 80, distance: 62.7
click at [216, 61] on input at bounding box center [302, 64] width 197 height 15
type input "*"
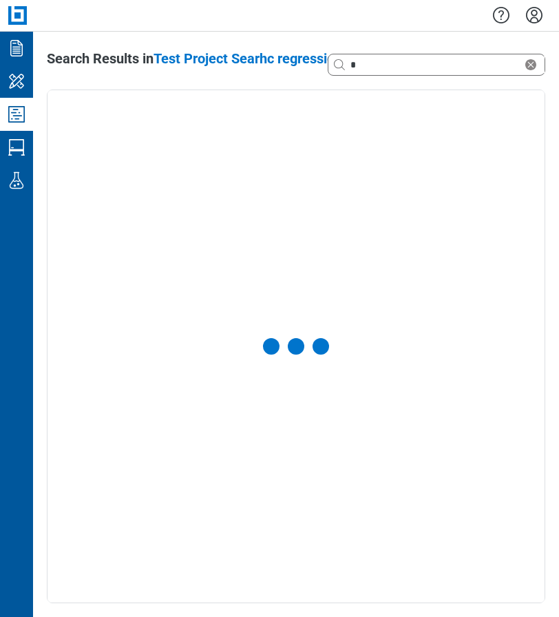
select select "**********"
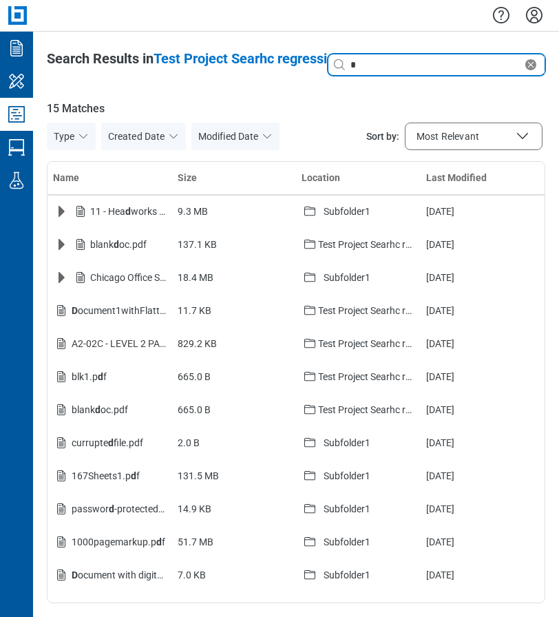
click at [390, 67] on input "*" at bounding box center [435, 64] width 175 height 15
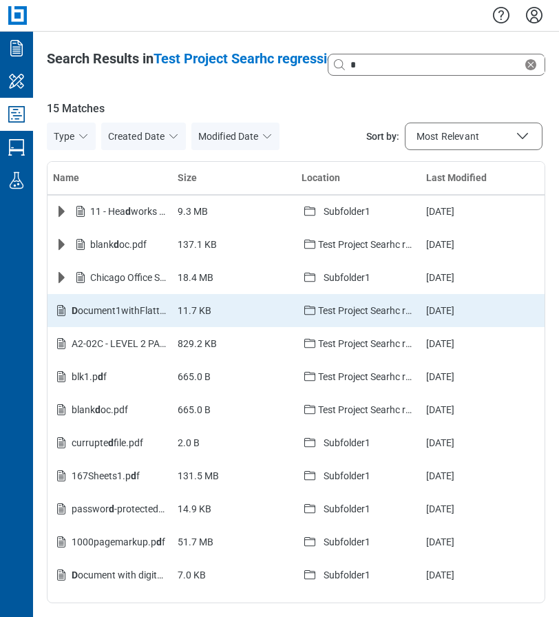
click at [110, 313] on span "D ocument1withFlattened markups.pdf" at bounding box center [155, 310] width 166 height 11
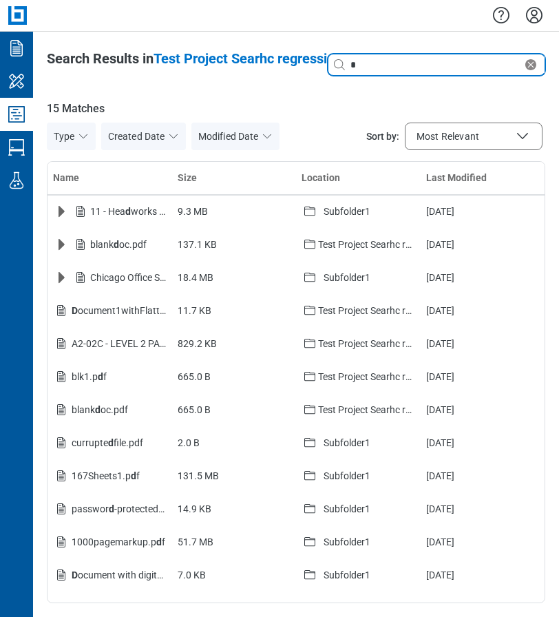
click at [382, 68] on input "*" at bounding box center [435, 64] width 175 height 15
type input "*****"
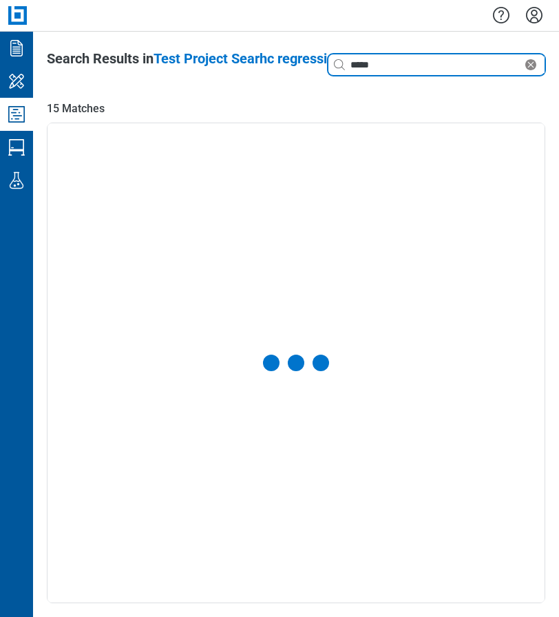
select select "**********"
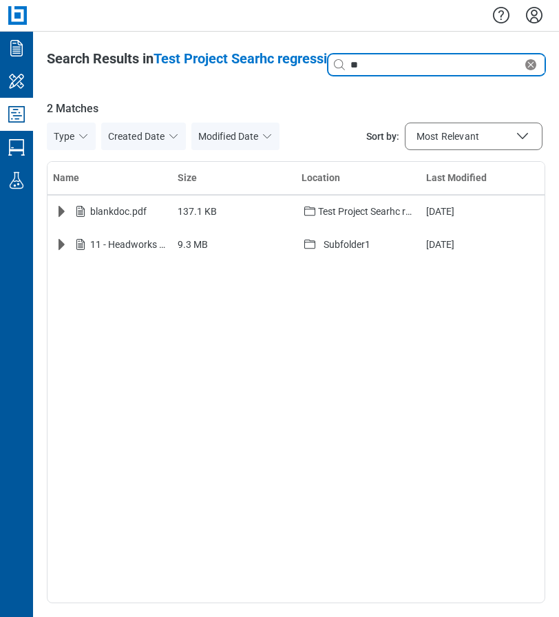
type input "*"
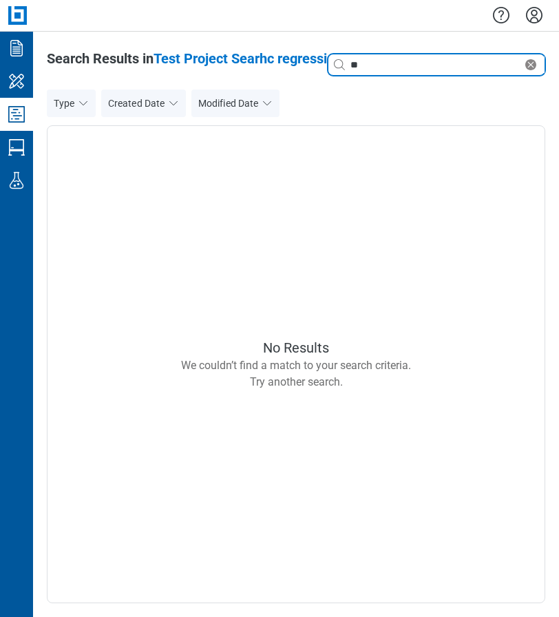
type input "*"
drag, startPoint x: 430, startPoint y: 114, endPoint x: 468, endPoint y: 36, distance: 85.9
click at [430, 114] on div "Type Created Date Modified Date" at bounding box center [296, 107] width 498 height 36
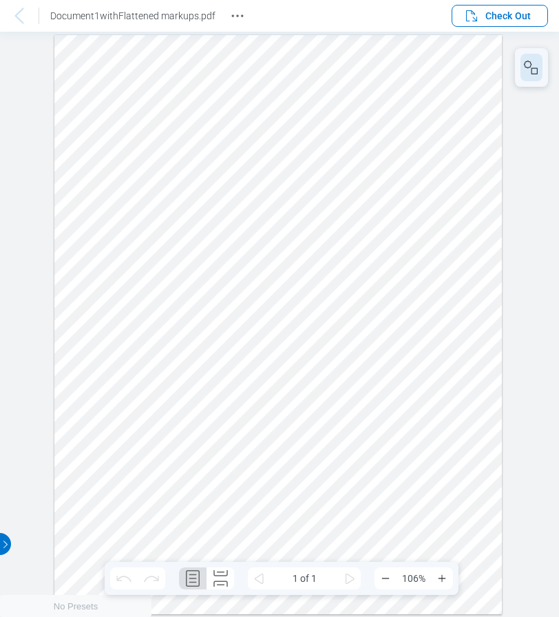
click at [524, 69] on icon "button" at bounding box center [531, 67] width 17 height 17
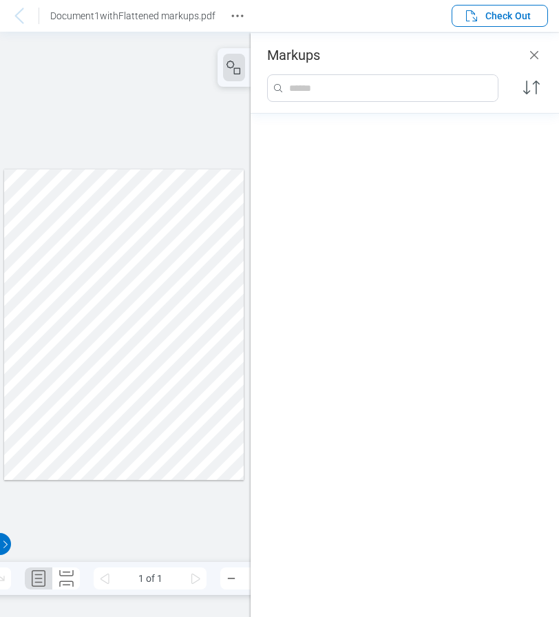
click at [138, 206] on div at bounding box center [124, 324] width 240 height 310
click at [138, 265] on div at bounding box center [124, 324] width 240 height 310
click at [535, 56] on icon "Close" at bounding box center [534, 55] width 8 height 8
